Goal: Transaction & Acquisition: Purchase product/service

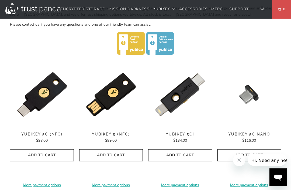
scroll to position [234, 0]
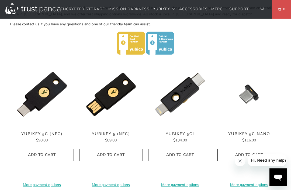
click at [195, 154] on span "Add to Cart" at bounding box center [180, 155] width 53 height 5
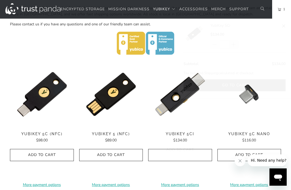
click at [172, 126] on img at bounding box center [180, 126] width 64 height 0
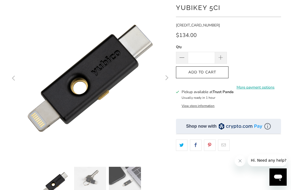
scroll to position [51, 0]
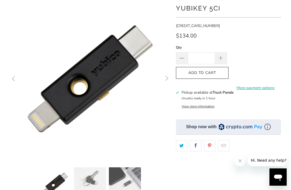
click at [222, 58] on span at bounding box center [221, 59] width 6 height 6
type input "*"
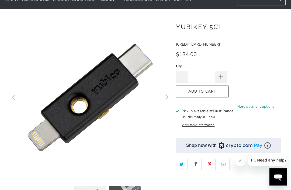
click at [207, 91] on span "Add to Cart" at bounding box center [202, 92] width 41 height 5
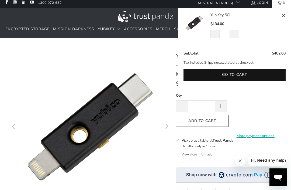
scroll to position [8, 0]
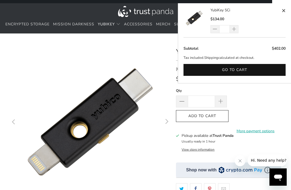
click at [217, 30] on span at bounding box center [215, 29] width 5 height 5
type input "*"
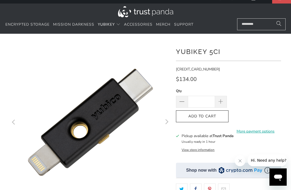
scroll to position [0, 0]
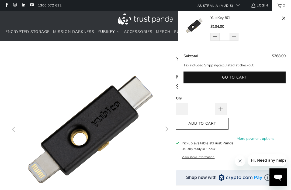
click at [264, 77] on button "Go to cart" at bounding box center [235, 77] width 102 height 12
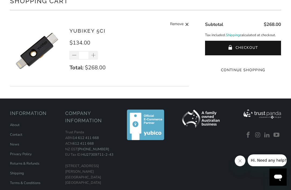
scroll to position [52, 0]
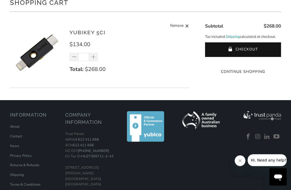
click at [265, 51] on button "Checkout" at bounding box center [243, 50] width 76 height 15
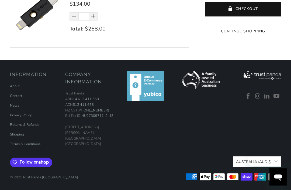
scroll to position [101, 0]
click at [16, 98] on link "Contact" at bounding box center [16, 96] width 12 height 5
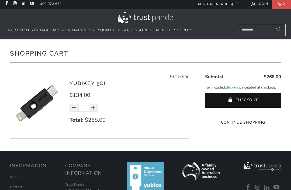
scroll to position [2, 0]
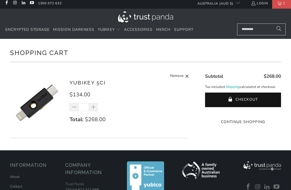
click at [243, 114] on shop-pay-wallet-button at bounding box center [242, 111] width 1 height 5
click at [276, 104] on button "Checkout" at bounding box center [243, 99] width 76 height 15
click at [255, 104] on button "Checkout" at bounding box center [243, 99] width 76 height 15
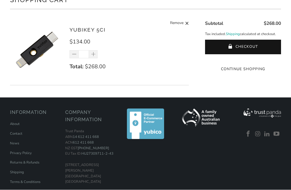
scroll to position [62, 0]
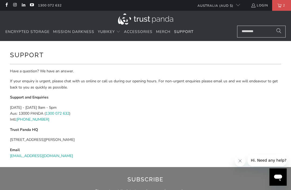
click at [42, 157] on link "[EMAIL_ADDRESS][DOMAIN_NAME]" at bounding box center [41, 155] width 63 height 5
click at [39, 156] on link "[EMAIL_ADDRESS][DOMAIN_NAME]" at bounding box center [41, 155] width 63 height 5
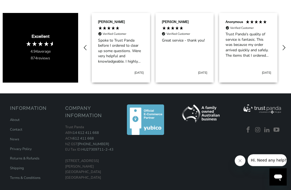
scroll to position [194, 0]
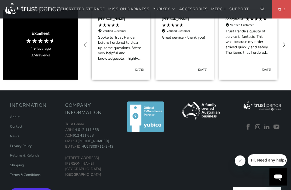
click at [19, 124] on link "Contact" at bounding box center [16, 126] width 12 height 5
